Goal: Information Seeking & Learning: Learn about a topic

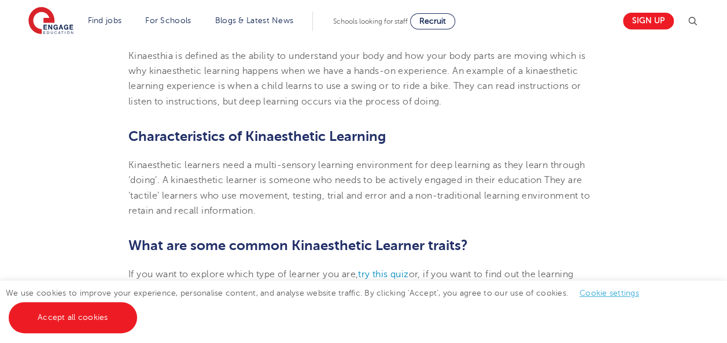
scroll to position [468, 0]
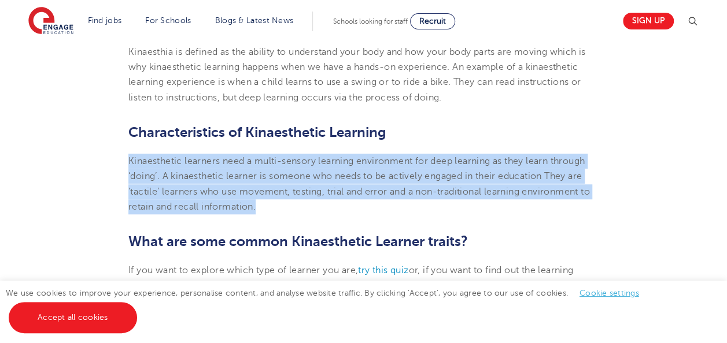
drag, startPoint x: 285, startPoint y: 205, endPoint x: 120, endPoint y: 155, distance: 172.1
copy span "Kinaesthetic learners need a multi-sensory learning environment for deep learni…"
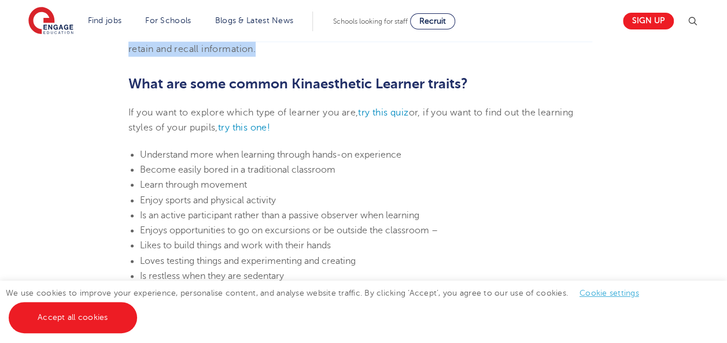
scroll to position [630, 0]
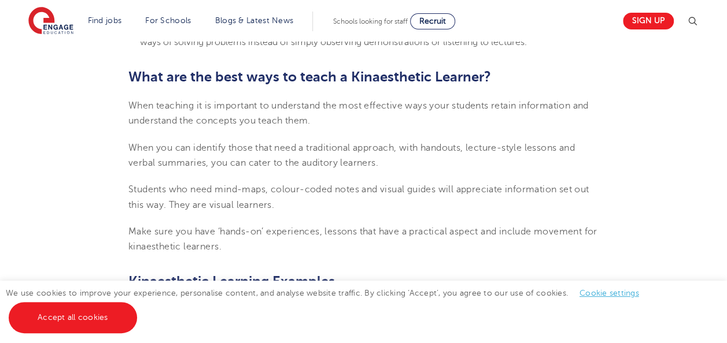
scroll to position [1170, 0]
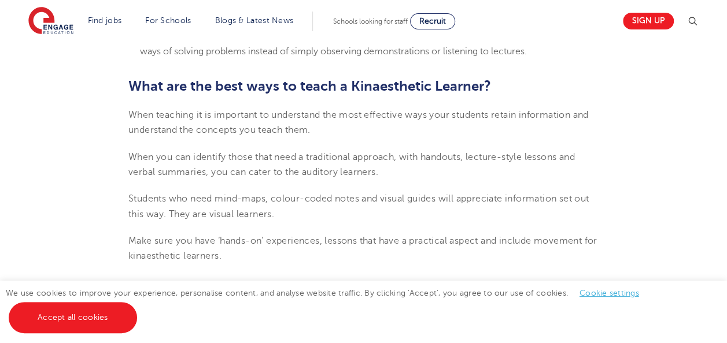
drag, startPoint x: 725, startPoint y: 131, endPoint x: 729, endPoint y: 147, distance: 16.0
drag, startPoint x: 729, startPoint y: 147, endPoint x: 699, endPoint y: 194, distance: 55.3
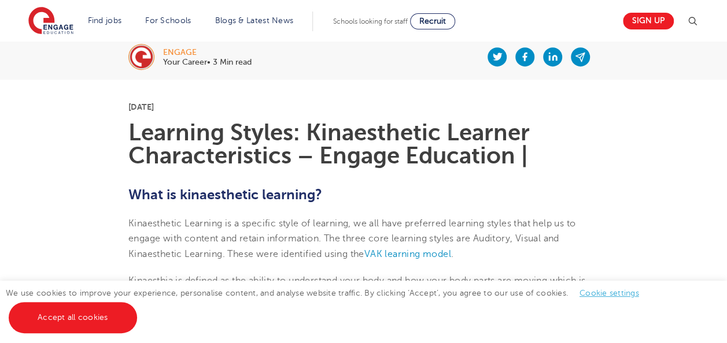
scroll to position [176, 0]
